Goal: Task Accomplishment & Management: Manage account settings

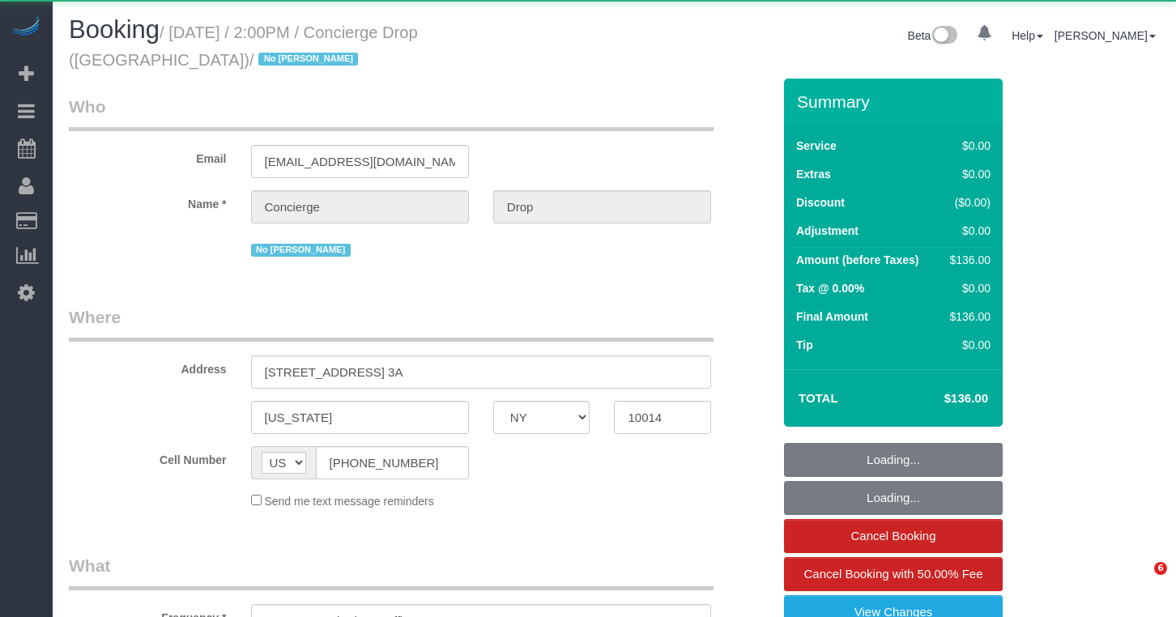
select select "NY"
select select "1"
select select "number:89"
select select "number:90"
select select "number:15"
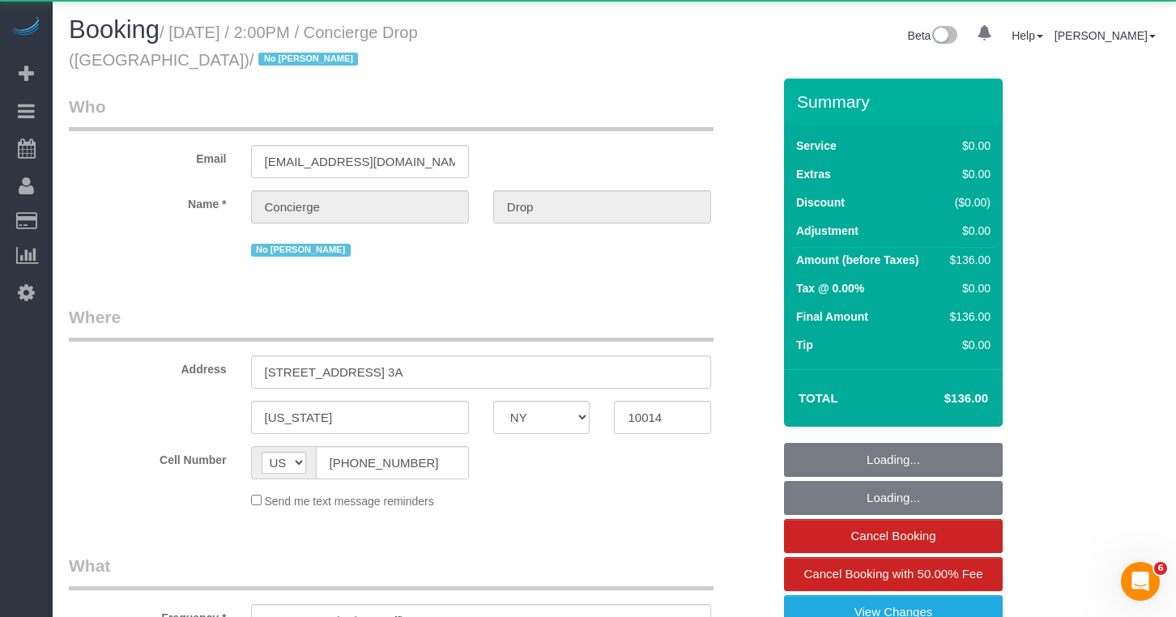
select select "number:7"
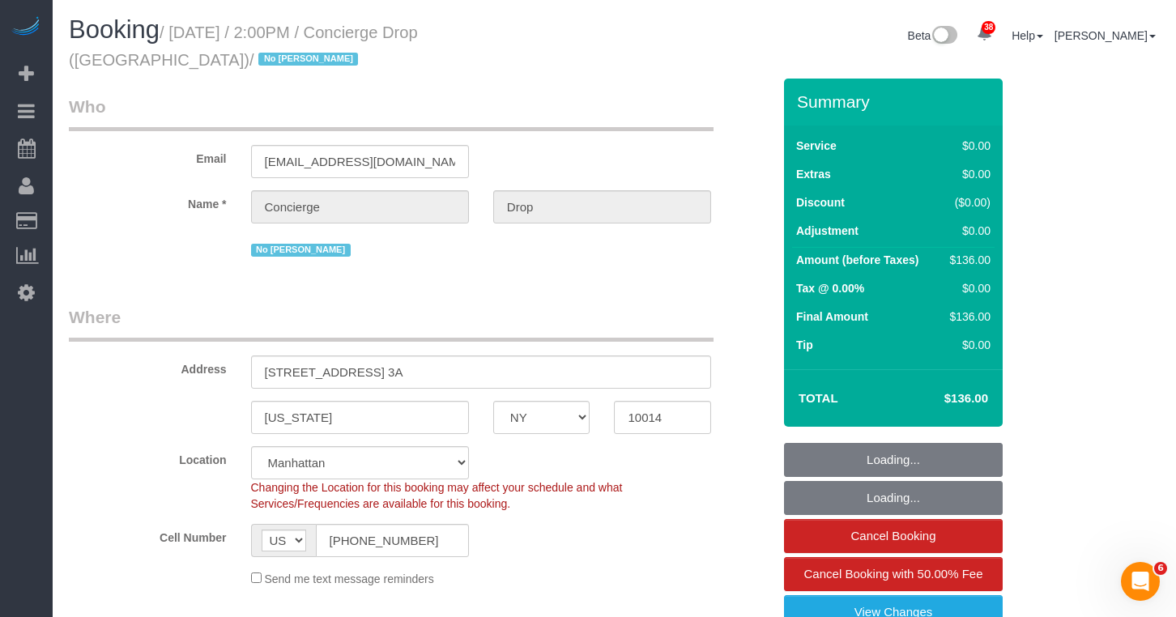
select select "object:1081"
select select "string:stripe-pm_1RaQn24VGloSiKo7zeOF73Wj"
select select "spot1"
select select "1"
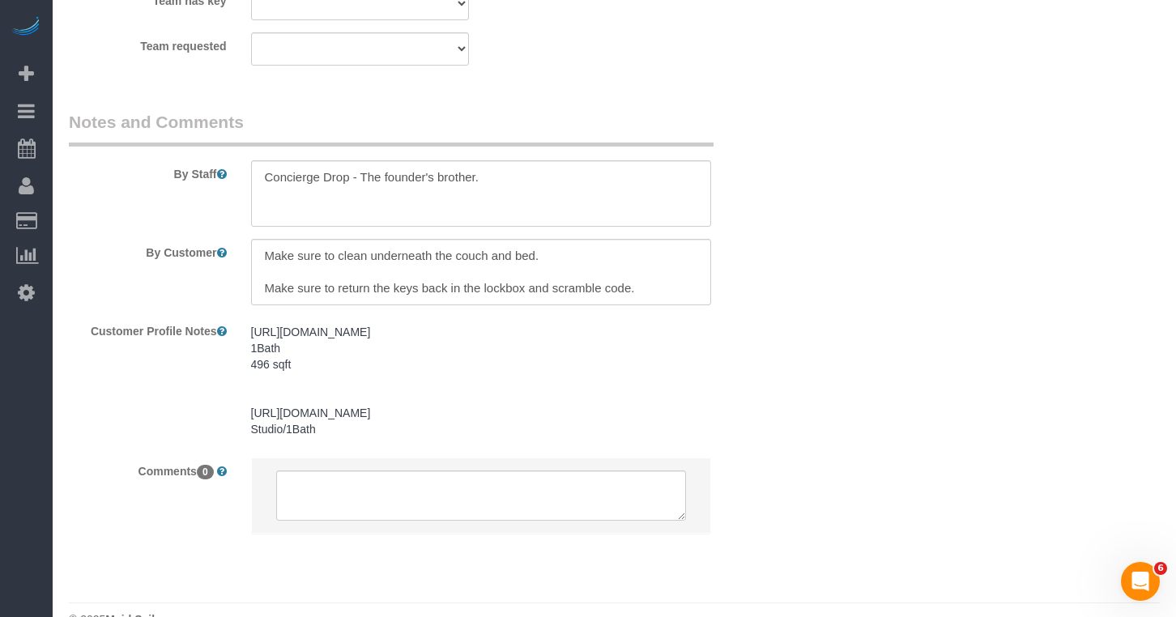
scroll to position [2368, 0]
